Goal: Task Accomplishment & Management: Manage account settings

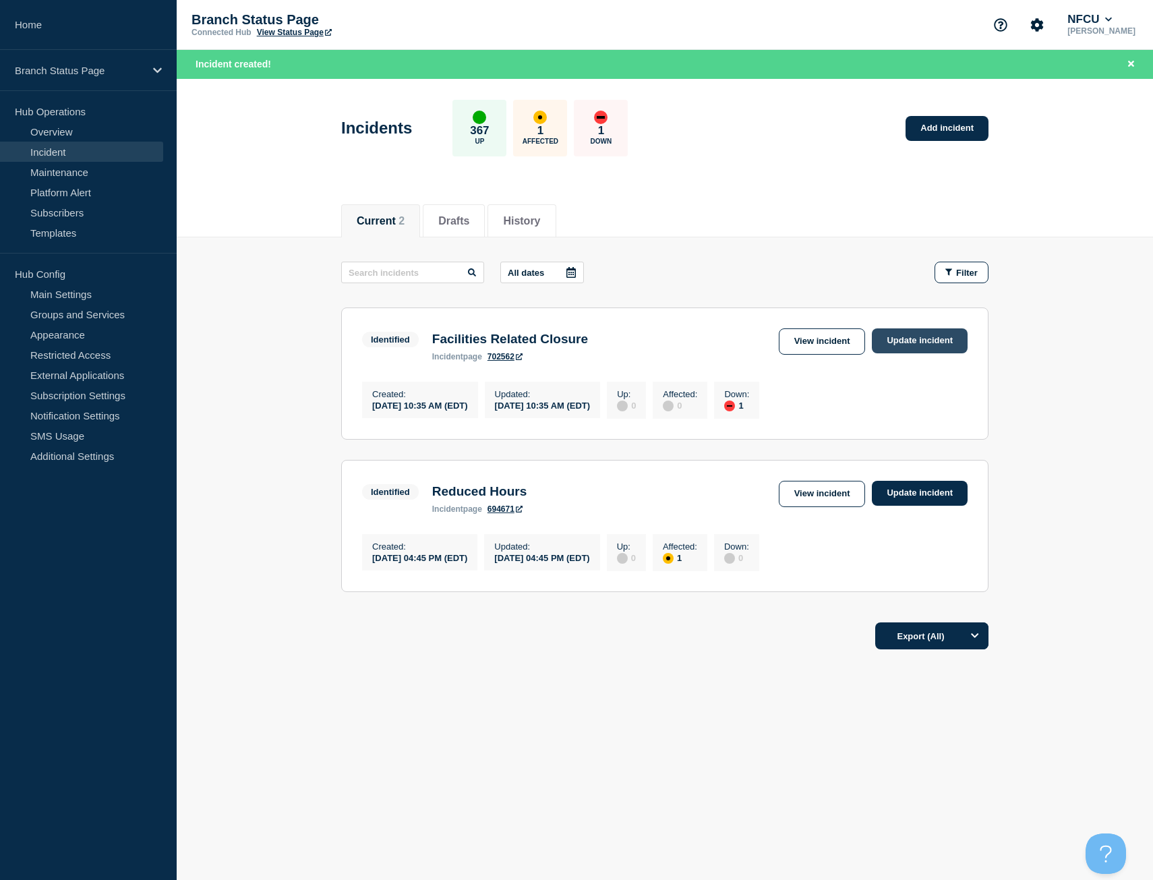
click at [909, 332] on link "Update incident" at bounding box center [920, 340] width 96 height 25
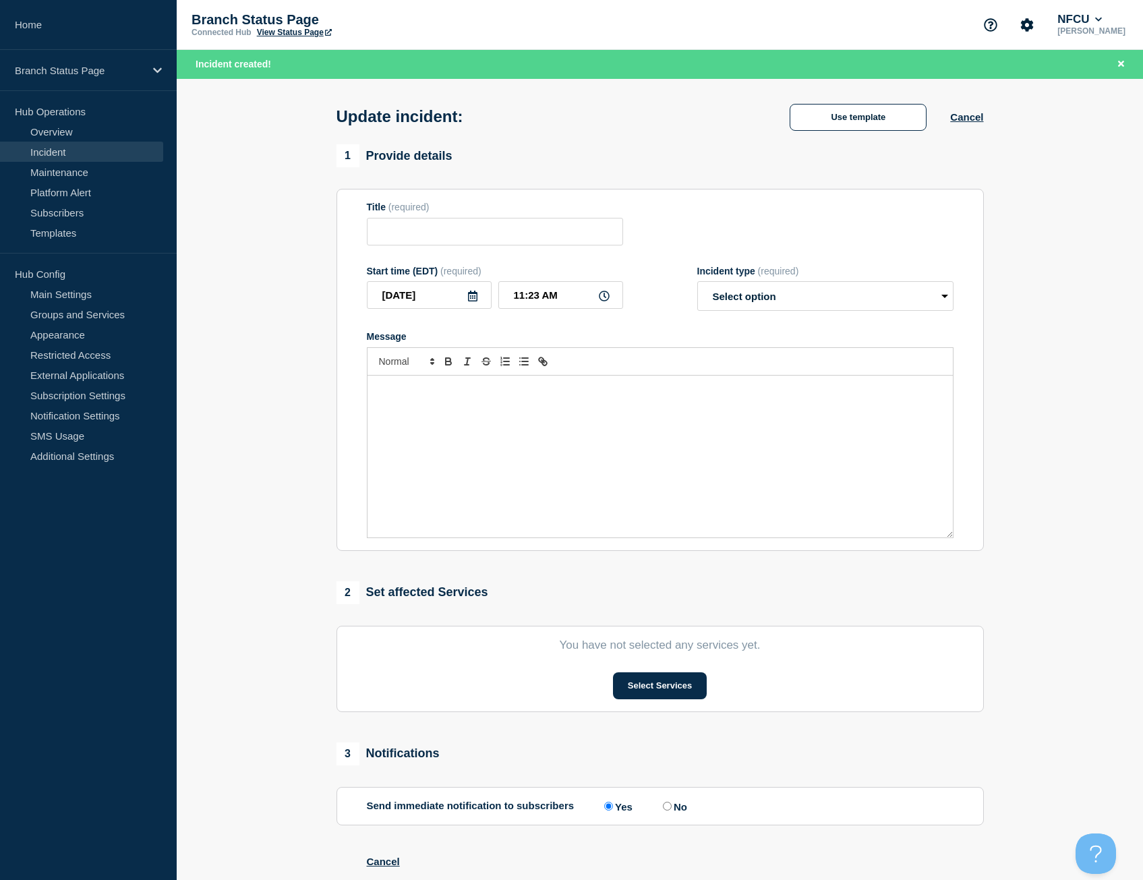
type input "Facilities Related Closure"
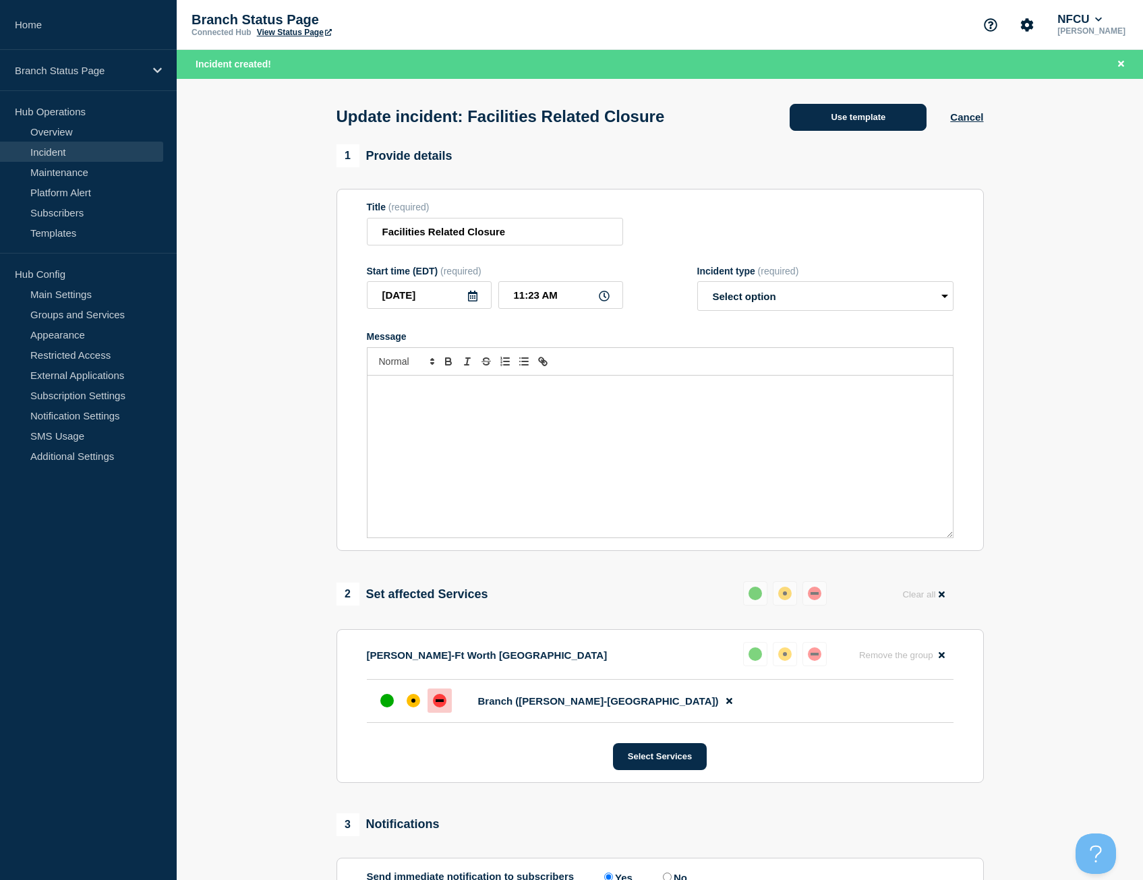
click at [873, 111] on button "Use template" at bounding box center [858, 117] width 137 height 27
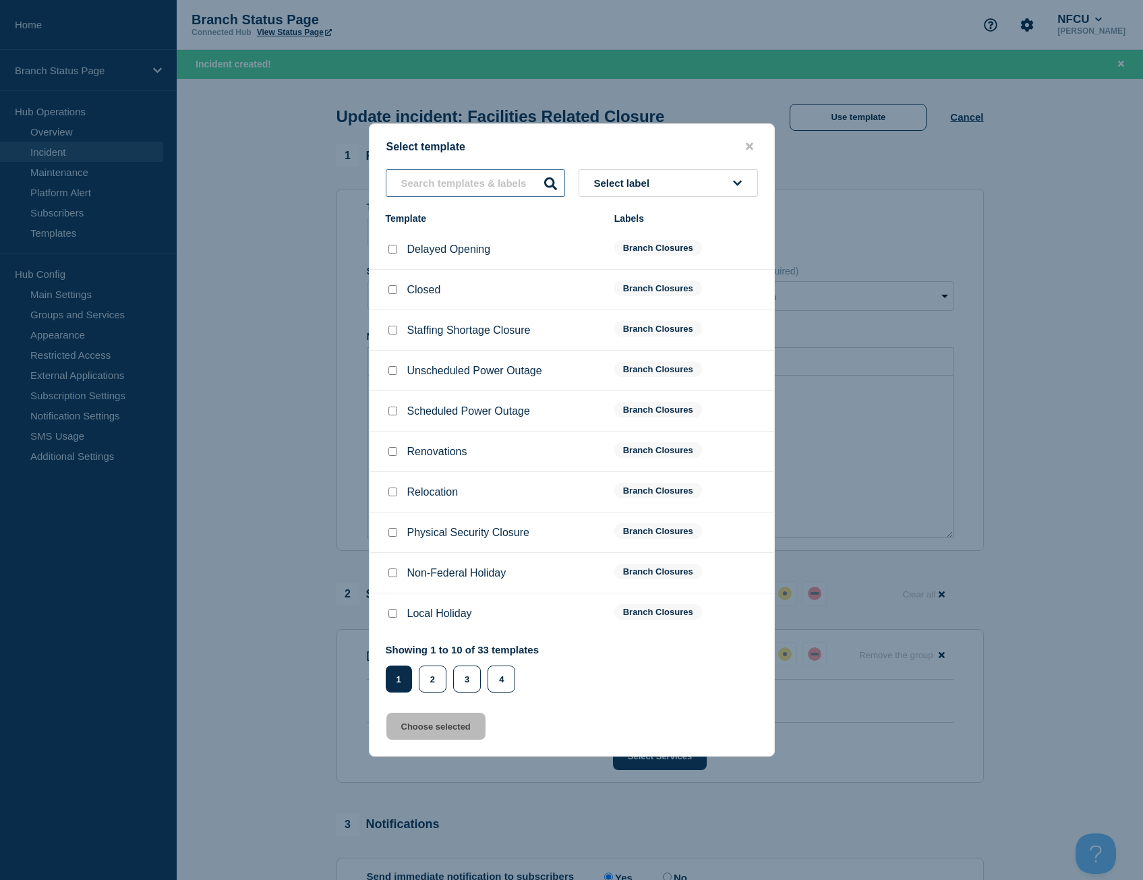
click at [485, 189] on input "text" at bounding box center [475, 183] width 179 height 28
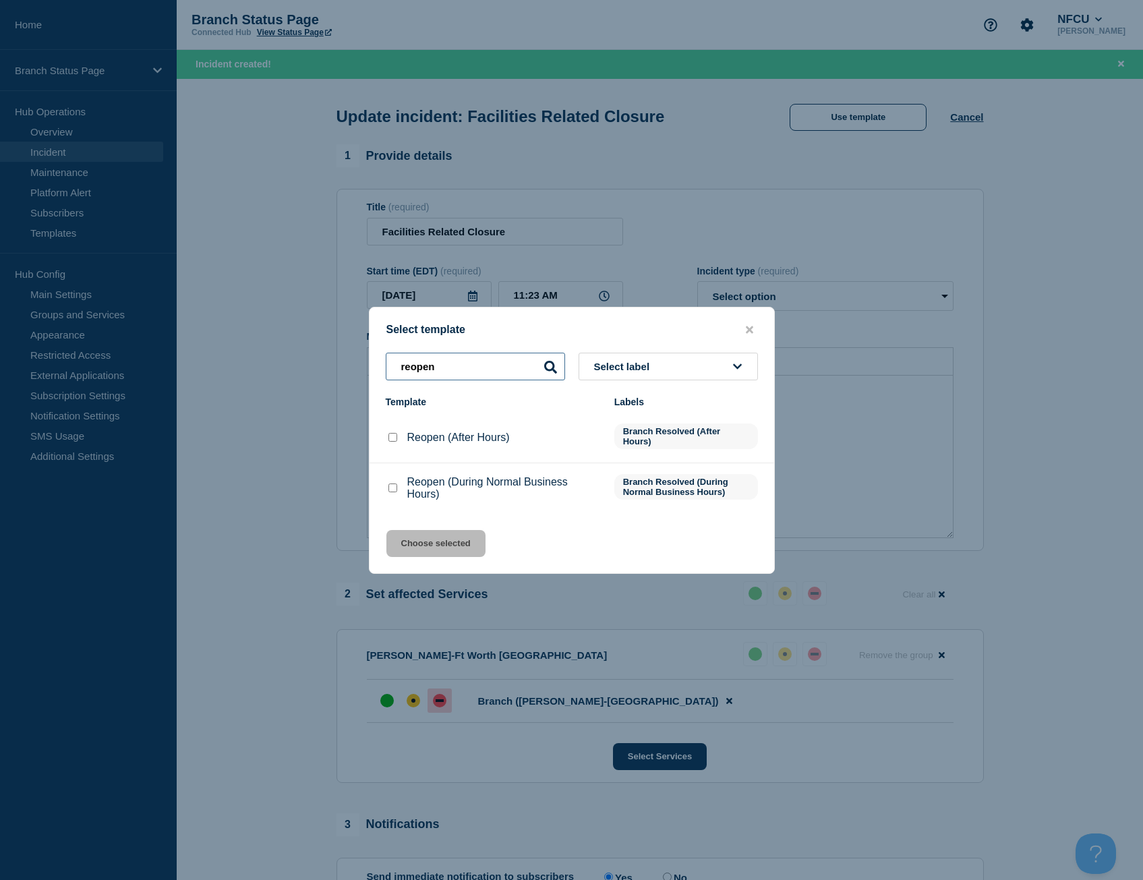
type input "reopen"
drag, startPoint x: 392, startPoint y: 488, endPoint x: 427, endPoint y: 541, distance: 63.2
click at [392, 488] on input "Reopen (During Normal Business Hours) checkbox" at bounding box center [392, 487] width 9 height 9
checkbox input "true"
click at [436, 545] on button "Choose selected" at bounding box center [435, 543] width 99 height 27
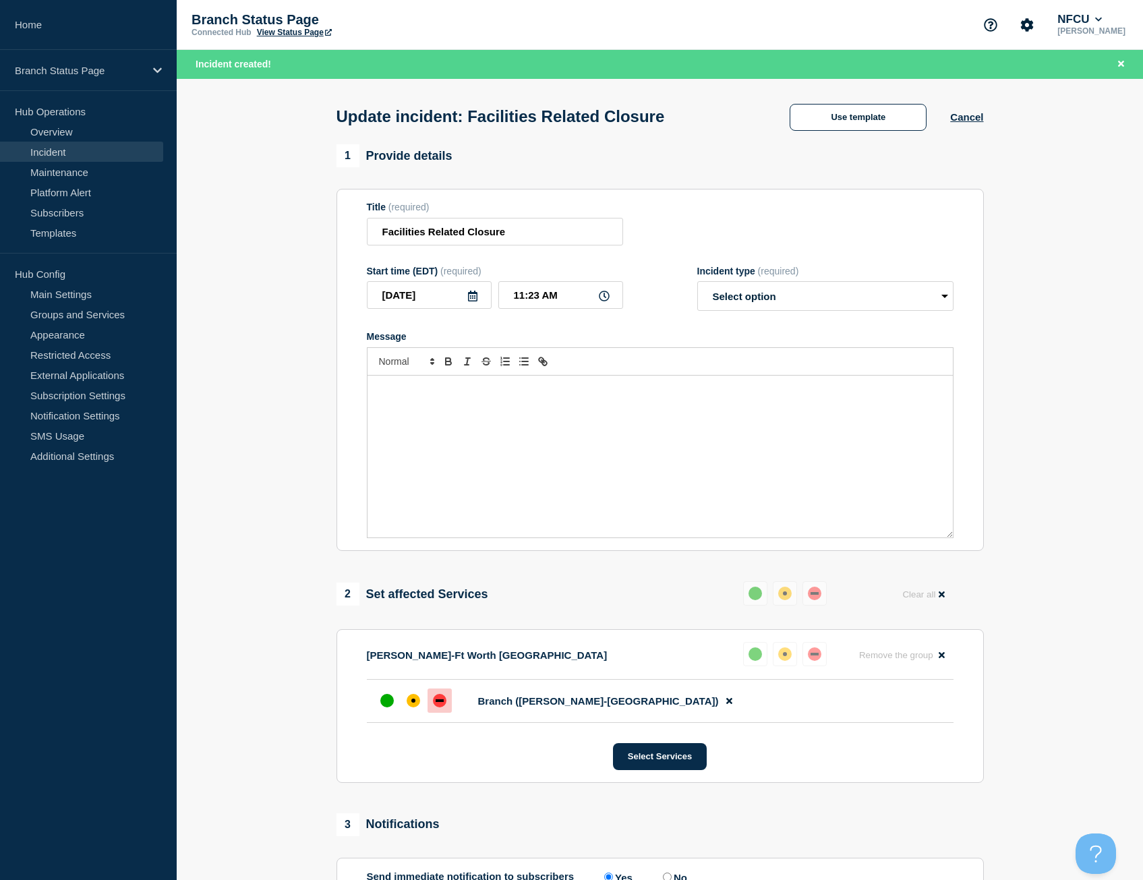
select select "resolved"
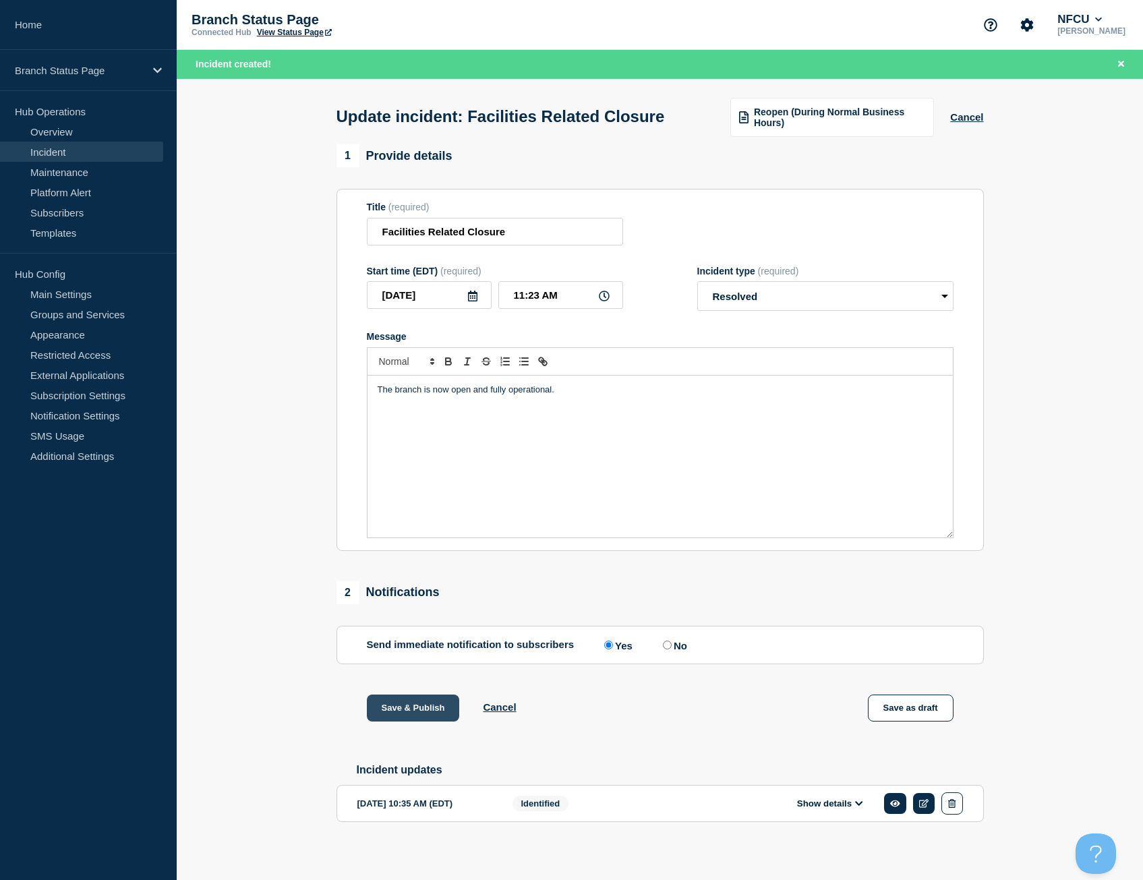
click at [430, 721] on button "Save & Publish" at bounding box center [413, 707] width 93 height 27
